Goal: Transaction & Acquisition: Download file/media

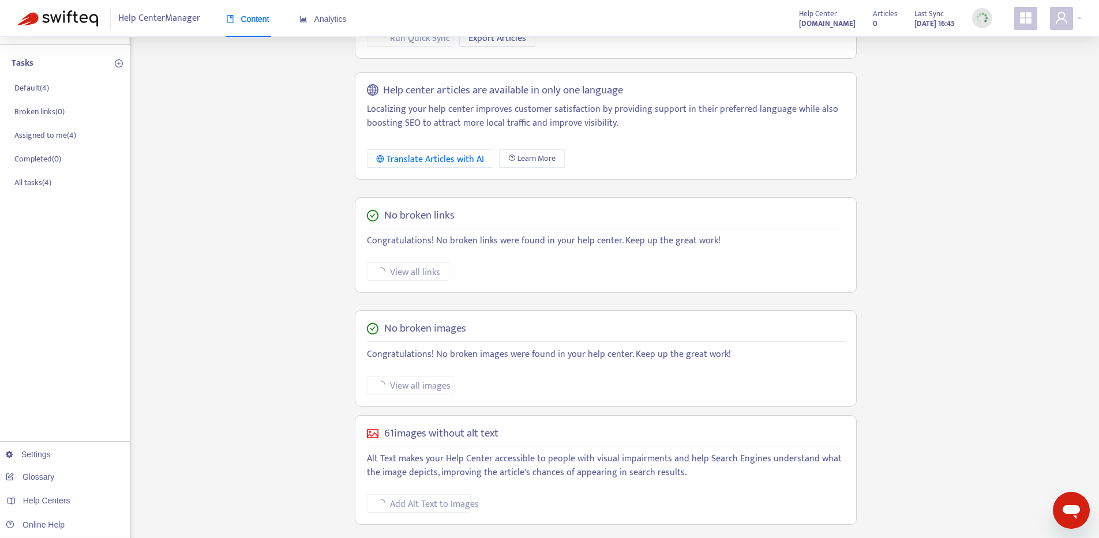
scroll to position [191, 0]
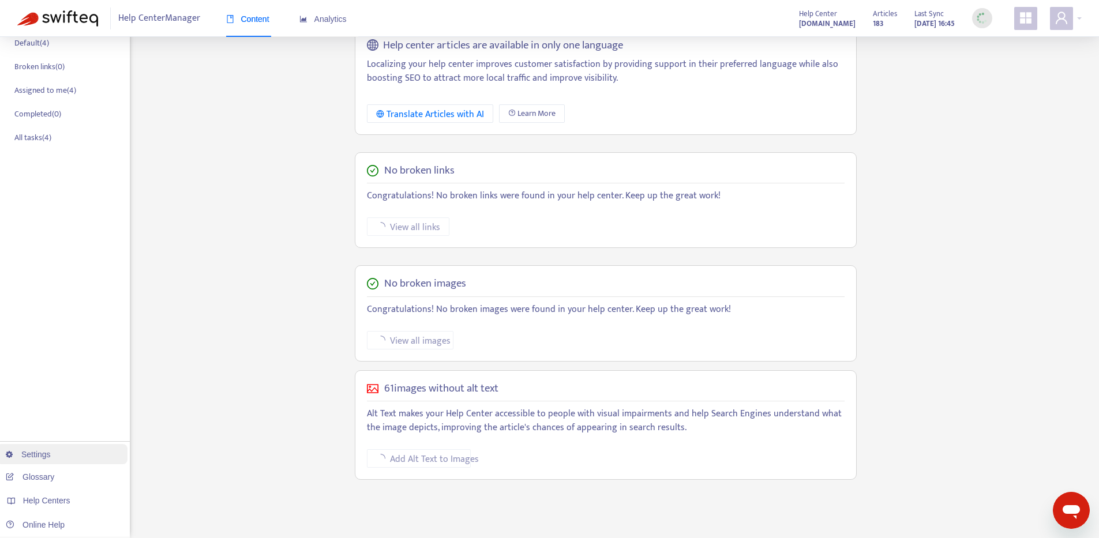
click at [49, 456] on link "Settings" at bounding box center [28, 454] width 45 height 9
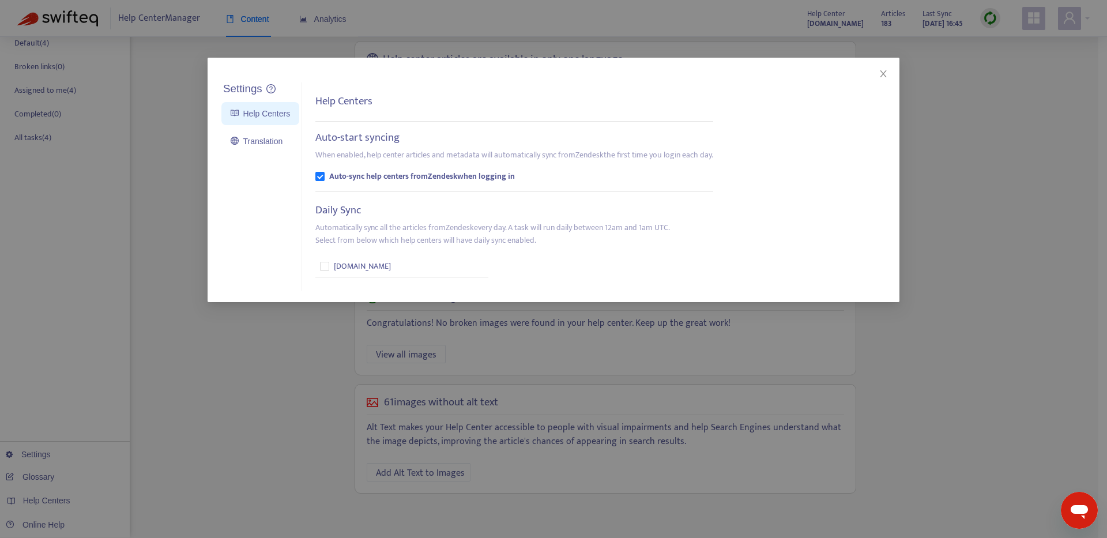
click at [288, 332] on div "Settings Help Centers Translation Settings Help Centers Auto-start syncing When…" at bounding box center [553, 269] width 1107 height 538
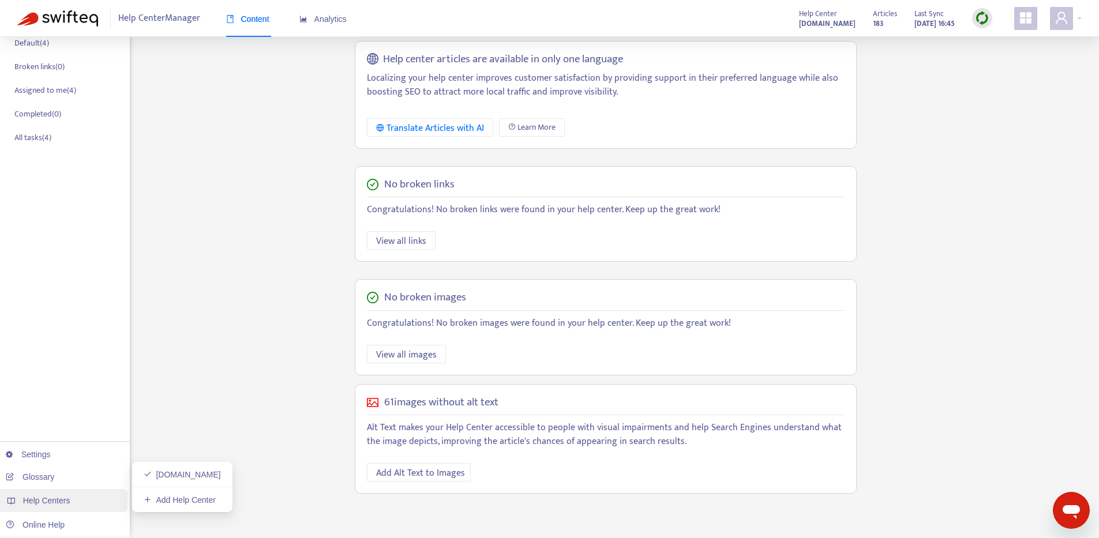
click at [46, 496] on span "Help Centers" at bounding box center [46, 500] width 47 height 9
click at [51, 452] on link "Settings" at bounding box center [28, 454] width 45 height 9
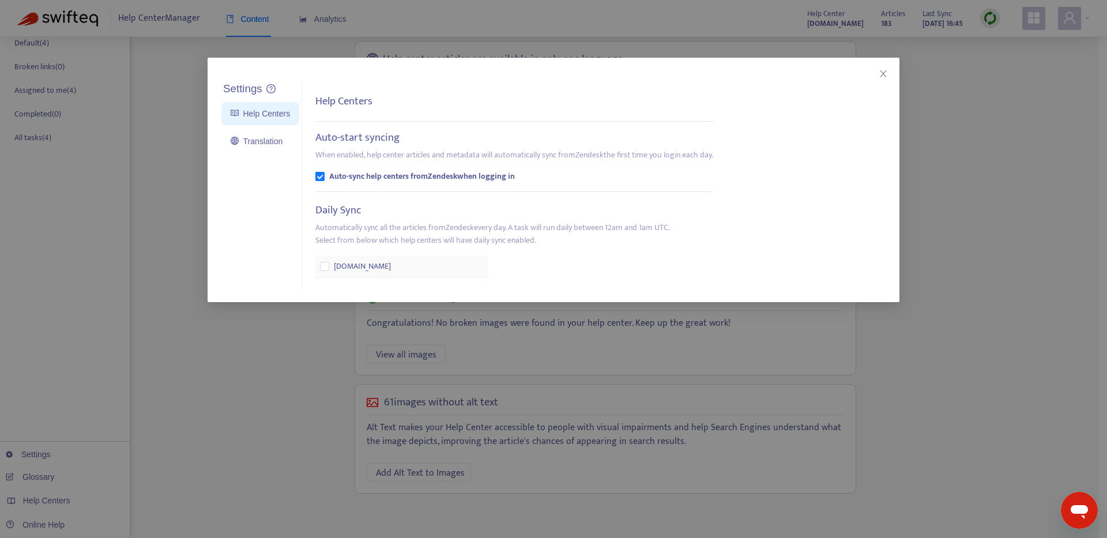
click at [349, 261] on span "[DOMAIN_NAME]" at bounding box center [362, 266] width 57 height 13
click at [153, 117] on div "Settings Help Centers Translation Settings Help Centers Auto-start syncing When…" at bounding box center [553, 269] width 1107 height 538
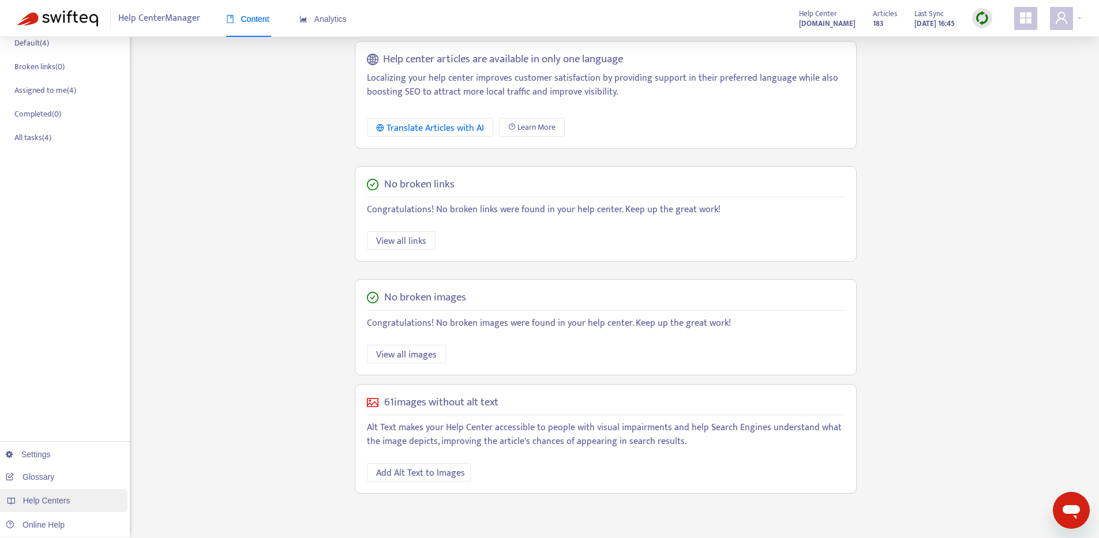
click at [65, 497] on span "Help Centers" at bounding box center [46, 500] width 47 height 9
click at [151, 505] on link "Add Help Center" at bounding box center [180, 499] width 72 height 9
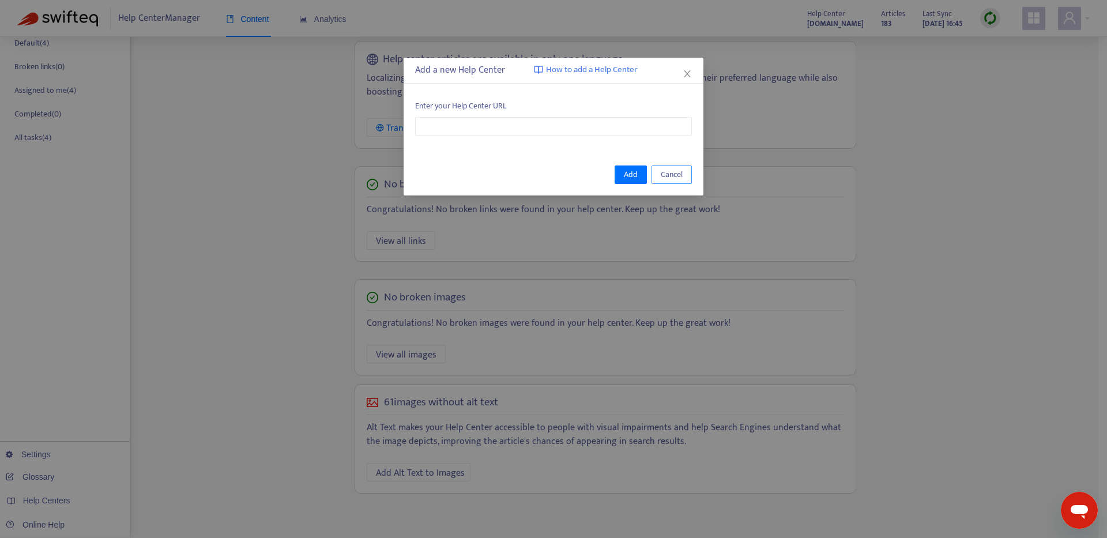
click at [666, 173] on span "Cancel" at bounding box center [672, 174] width 22 height 13
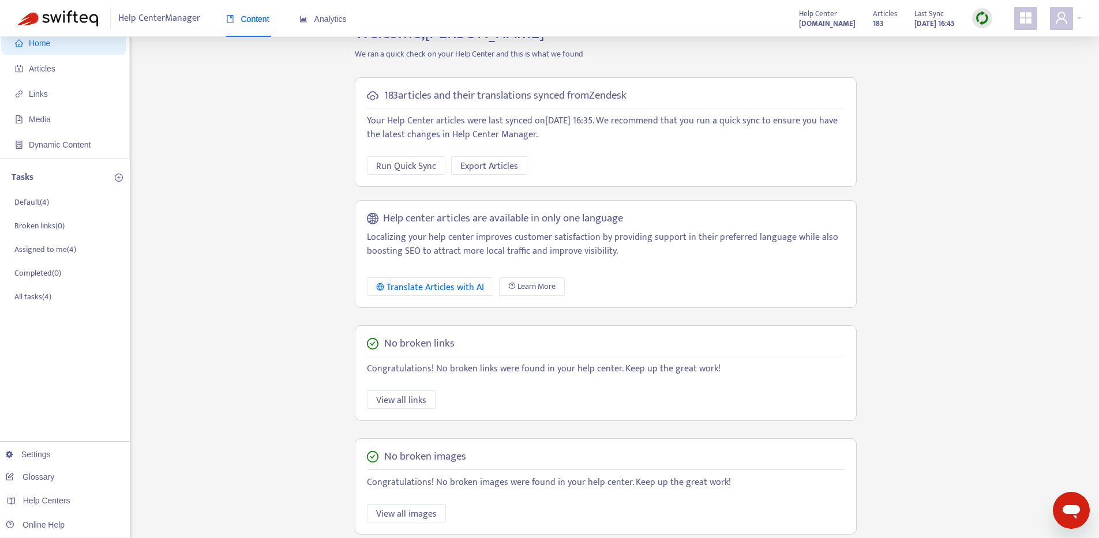
scroll to position [0, 0]
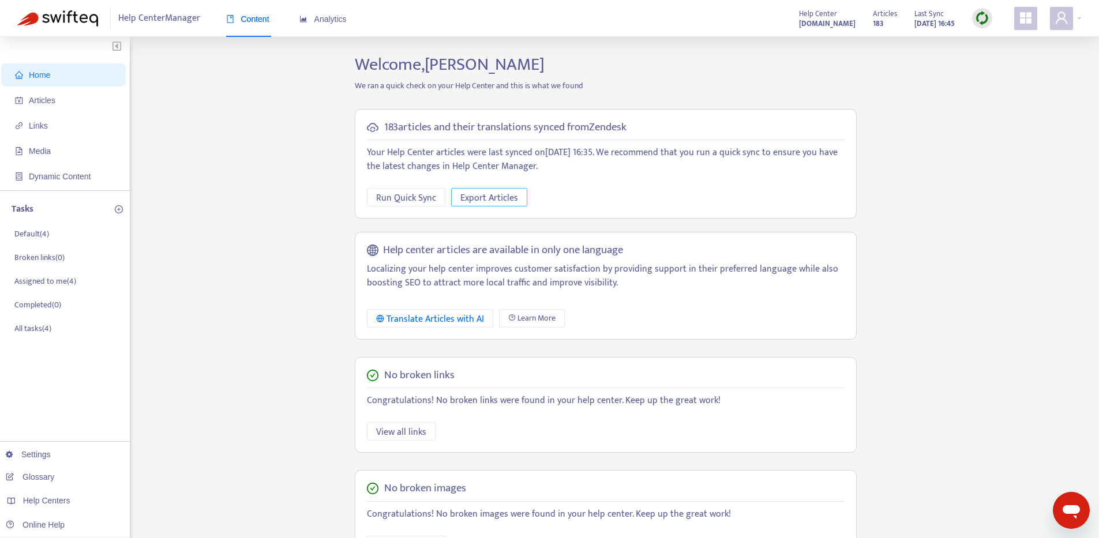
click at [483, 200] on span "Export Articles" at bounding box center [489, 198] width 58 height 14
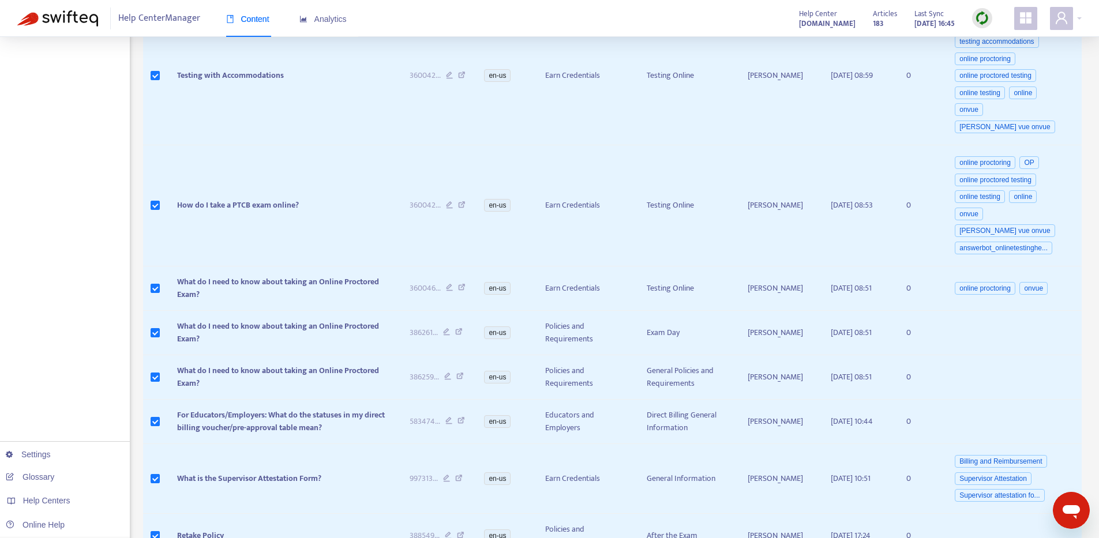
scroll to position [810, 0]
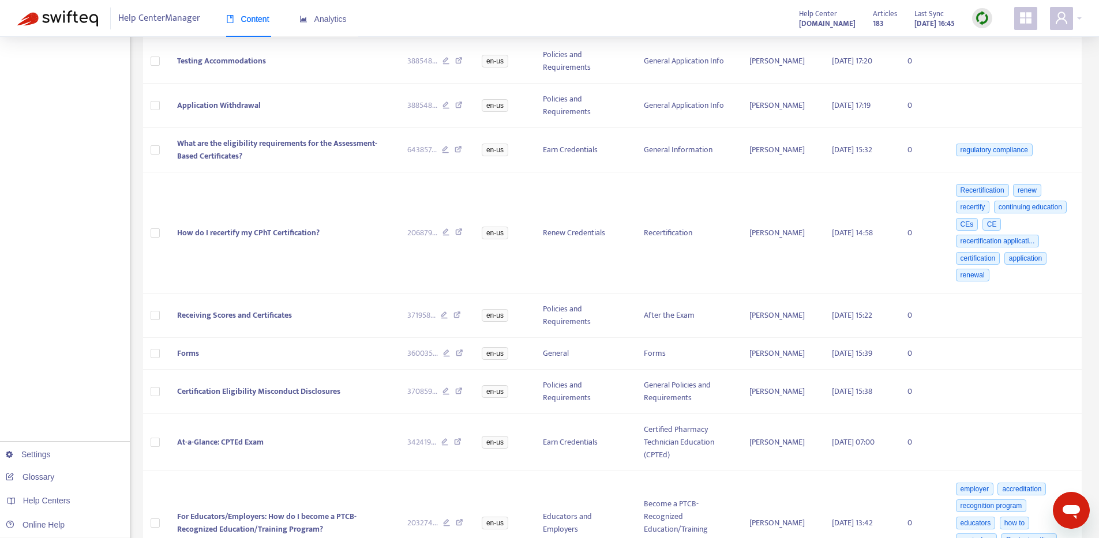
scroll to position [0, 0]
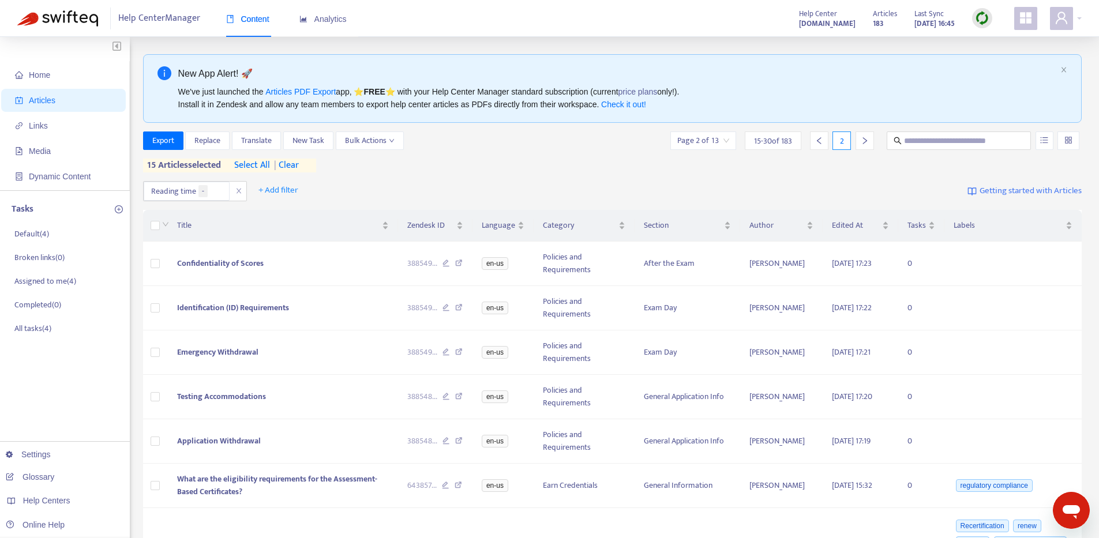
click at [160, 222] on div at bounding box center [164, 225] width 9 height 13
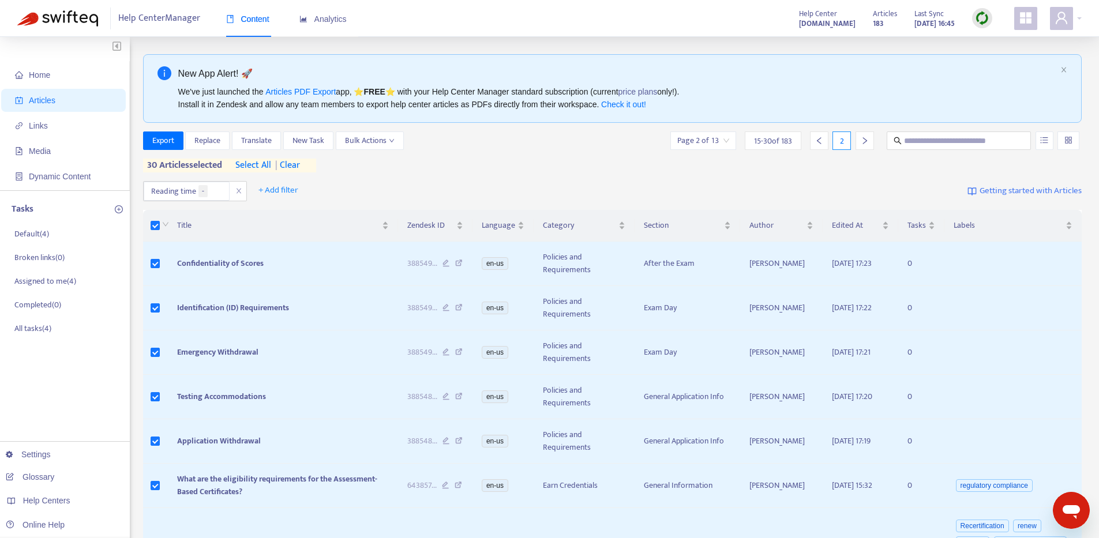
click at [258, 164] on span "select all" at bounding box center [253, 166] width 36 height 14
click at [374, 146] on span "Bulk Actions" at bounding box center [370, 140] width 50 height 13
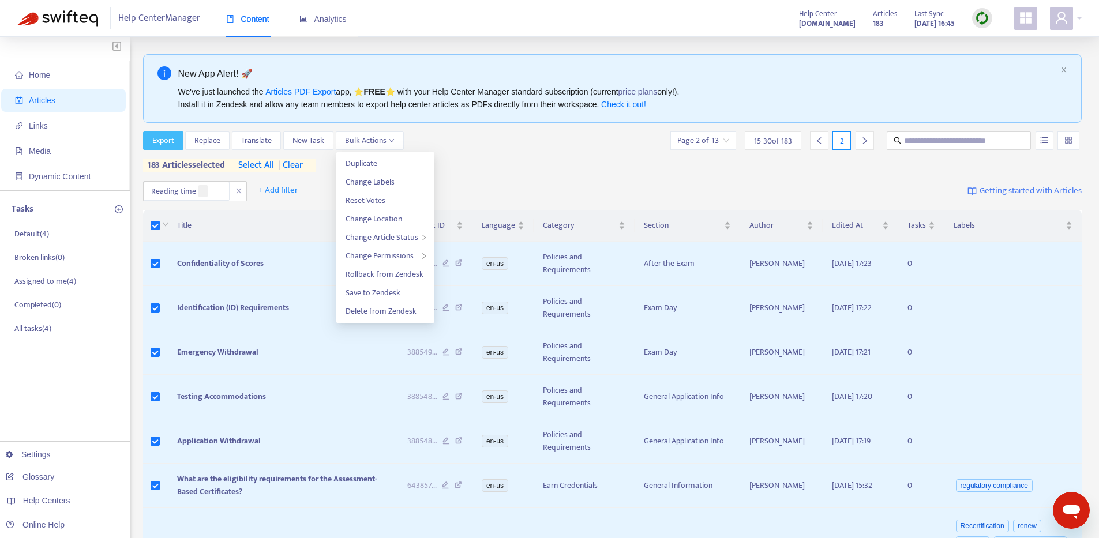
click at [162, 142] on span "Export" at bounding box center [163, 140] width 22 height 13
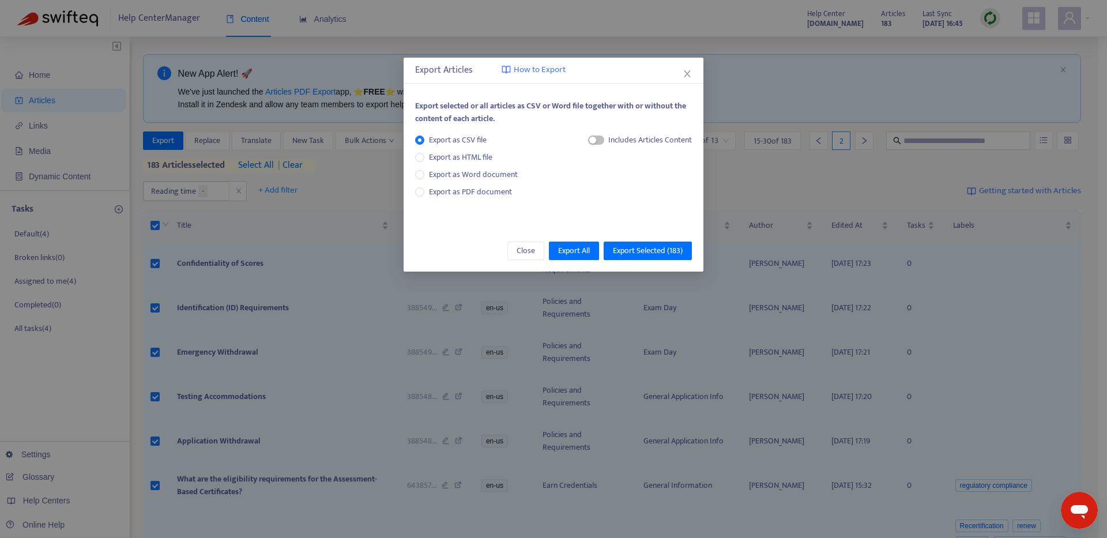
click at [593, 145] on div "Includes Articles Content" at bounding box center [640, 144] width 104 height 21
click at [594, 139] on div "button" at bounding box center [592, 140] width 7 height 7
click at [469, 156] on span "Export as HTML file" at bounding box center [460, 157] width 73 height 13
click at [634, 246] on span "Export Selected ( 183 )" at bounding box center [648, 251] width 70 height 13
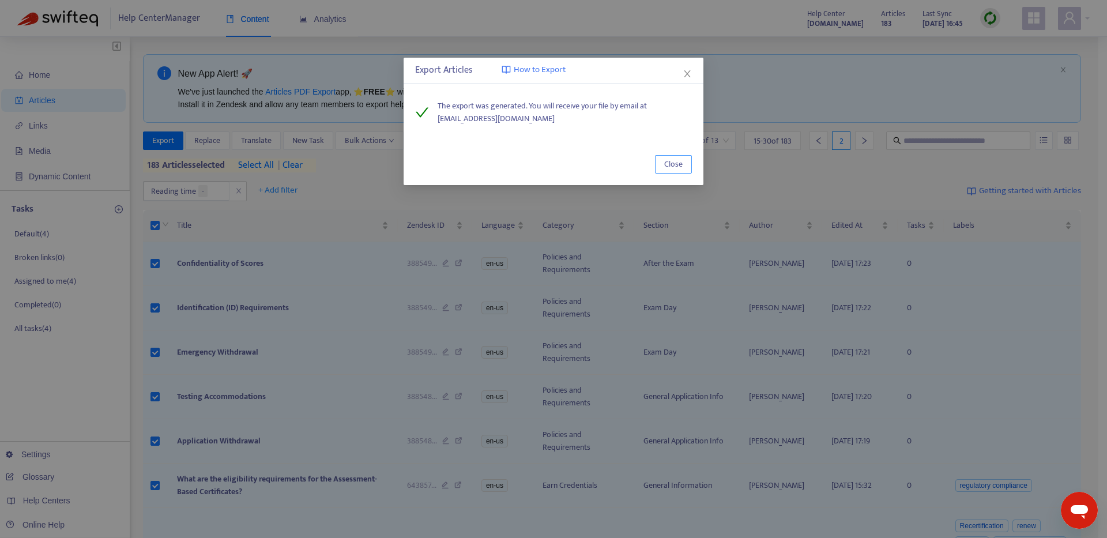
click at [658, 164] on button "Close" at bounding box center [673, 164] width 37 height 18
